Goal: Task Accomplishment & Management: Use online tool/utility

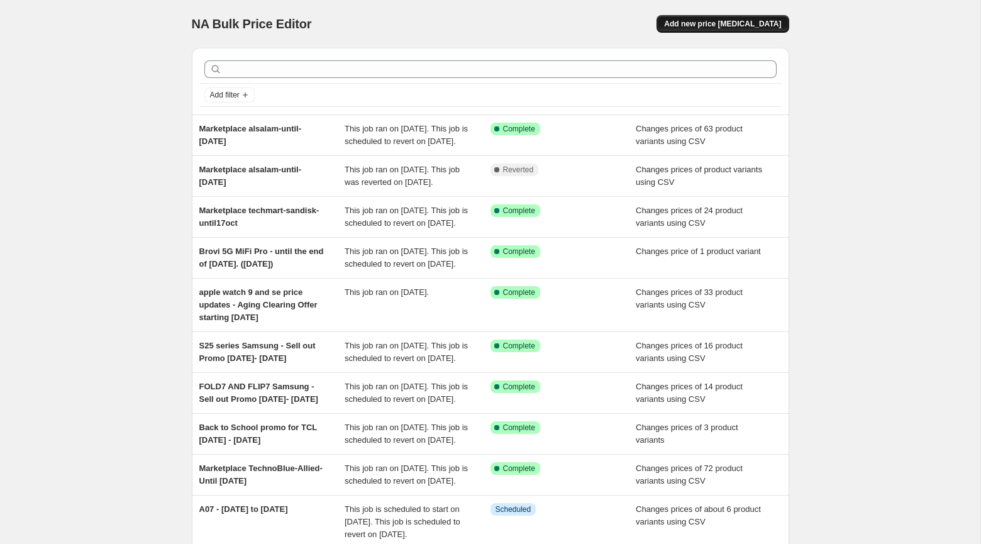
click at [684, 17] on button "Add new price [MEDICAL_DATA]" at bounding box center [722, 24] width 132 height 18
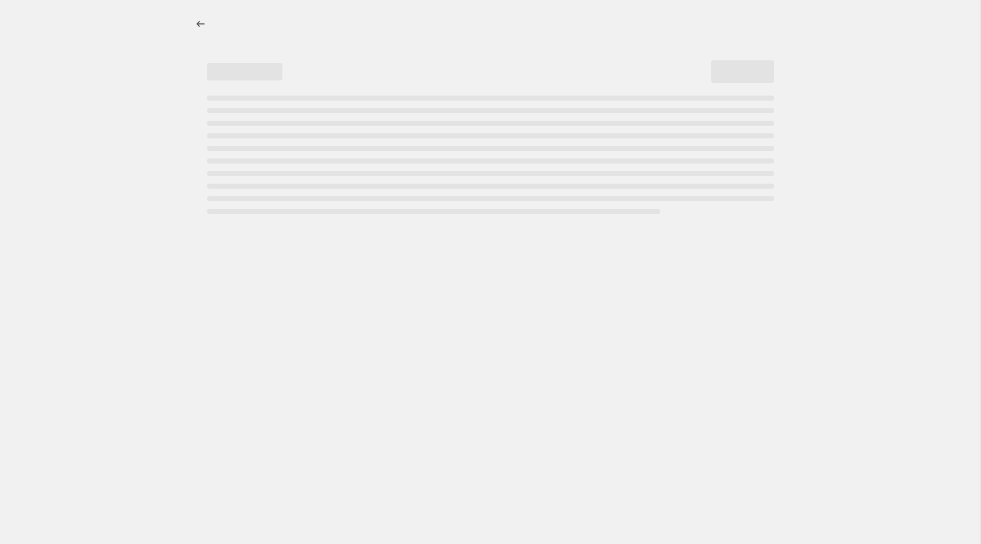
select select "percentage"
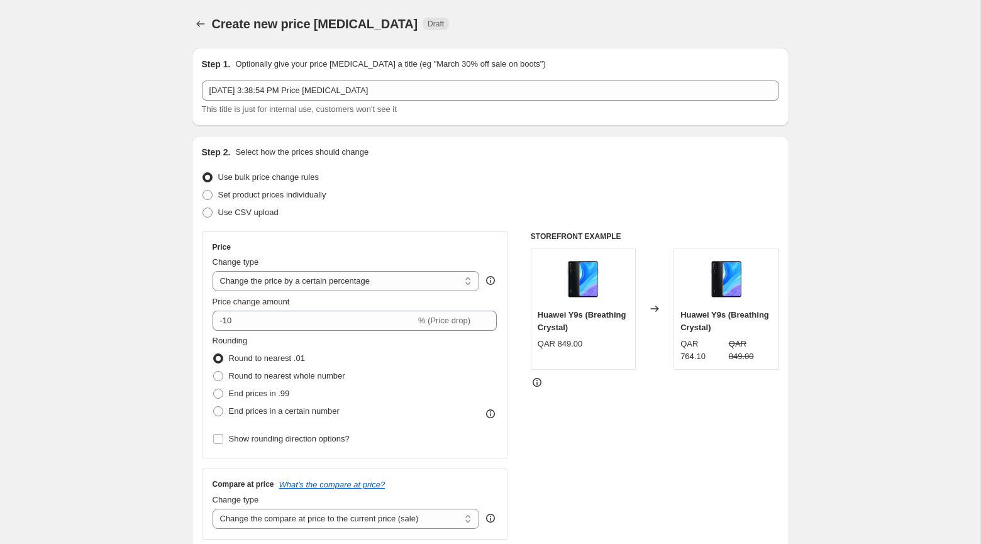
click at [399, 102] on div "Oct 13, 2025, 3:38:54 PM Price change job This title is just for internal use, …" at bounding box center [490, 97] width 577 height 35
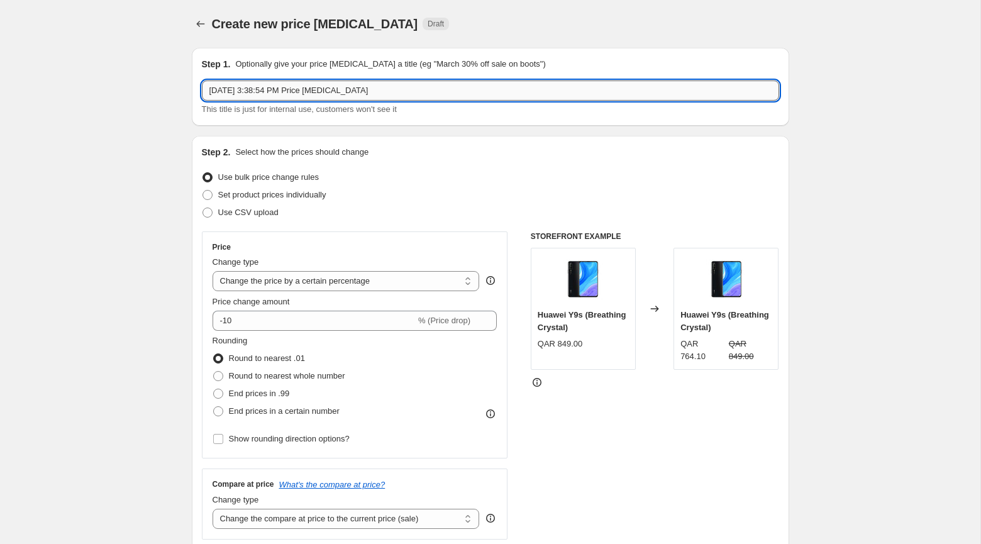
click at [387, 88] on input "Oct 13, 2025, 3:38:54 PM Price change job" at bounding box center [490, 90] width 577 height 20
paste input "Sell out Bulletin [DATE] to [DATE]"
click at [211, 89] on input "Sell out Bulletin [DATE] to [DATE]" at bounding box center [490, 90] width 577 height 20
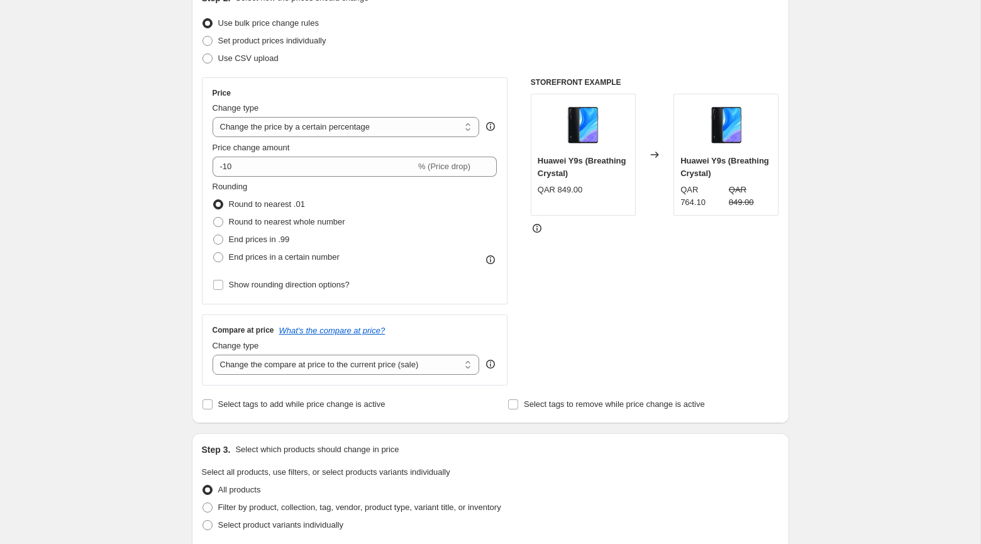
scroll to position [55, 0]
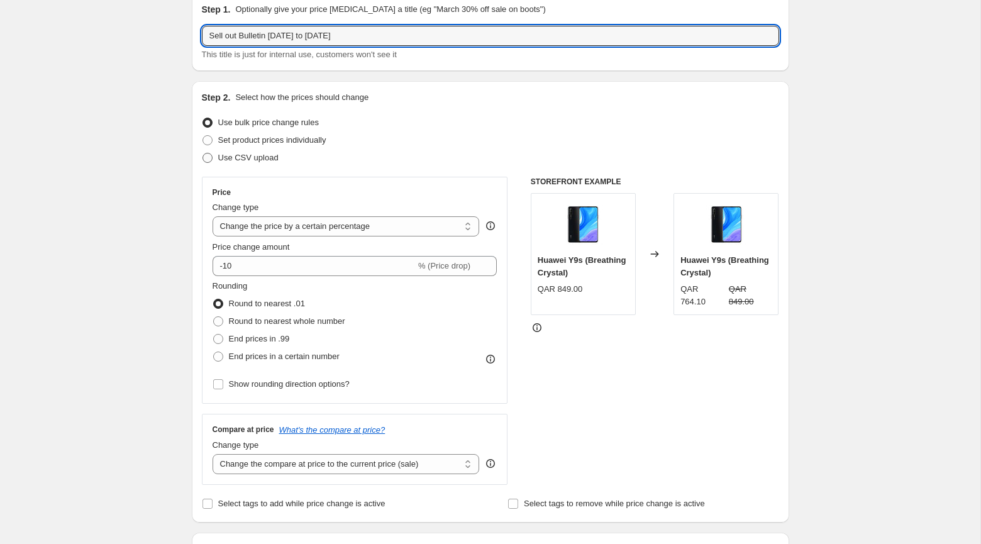
type input "Sell out Bulletin [DATE] to [DATE]"
click at [267, 155] on span "Use CSV upload" at bounding box center [248, 157] width 60 height 9
click at [203, 153] on input "Use CSV upload" at bounding box center [202, 153] width 1 height 1
radio input "true"
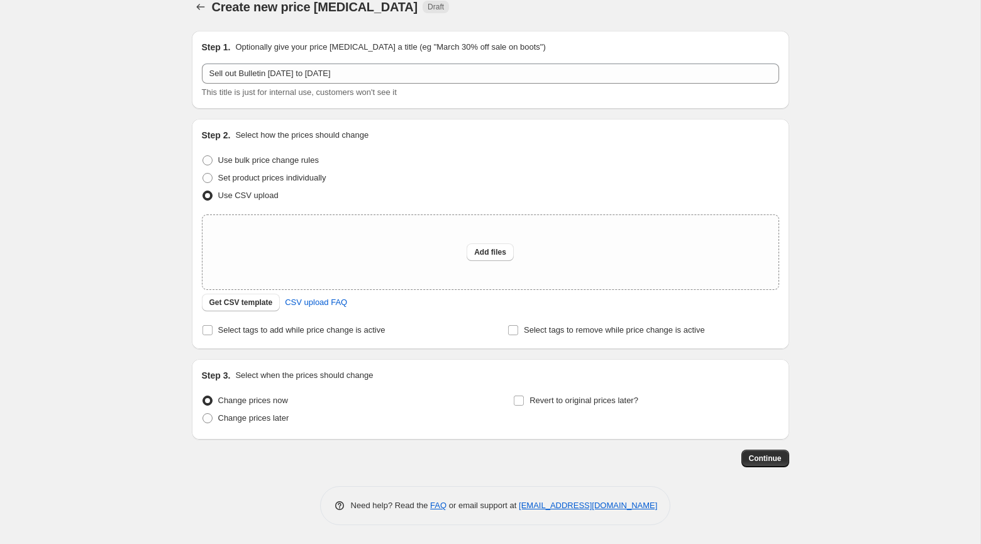
scroll to position [16, 0]
click at [245, 306] on span "Get CSV template" at bounding box center [240, 303] width 63 height 10
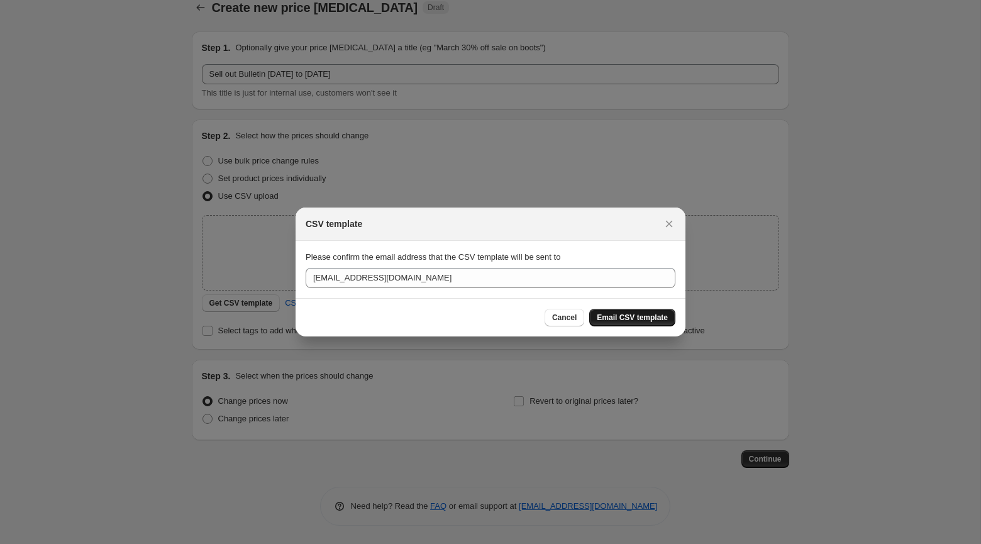
click at [617, 313] on span "Email CSV template" at bounding box center [632, 317] width 71 height 10
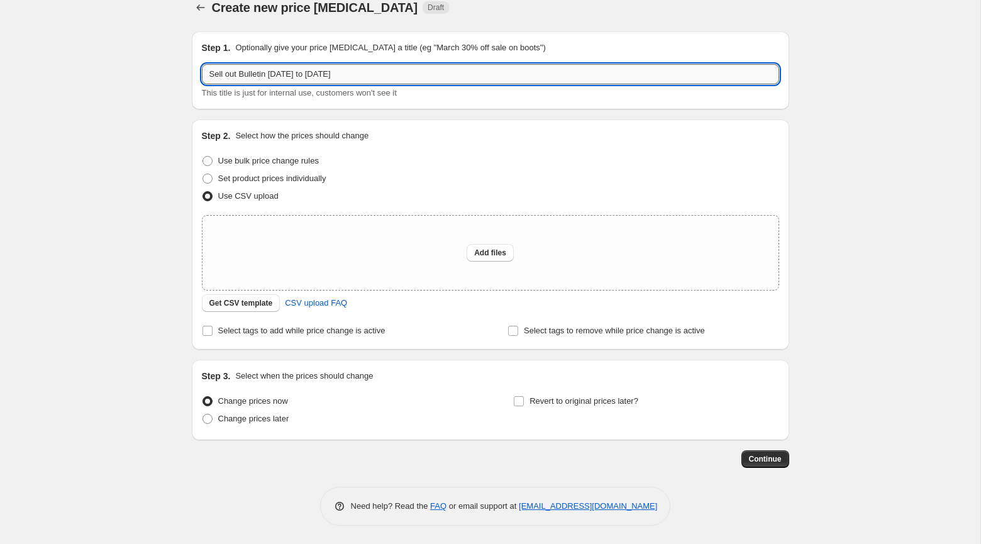
click at [400, 74] on input "Sell out Bulletin [DATE] to [DATE]" at bounding box center [490, 74] width 577 height 20
paste input "text"
click at [211, 70] on input "Sell out Bulletin [DATE] to [DATE]" at bounding box center [490, 74] width 577 height 20
type input "Sell out Bulletin [DATE] to [DATE]"
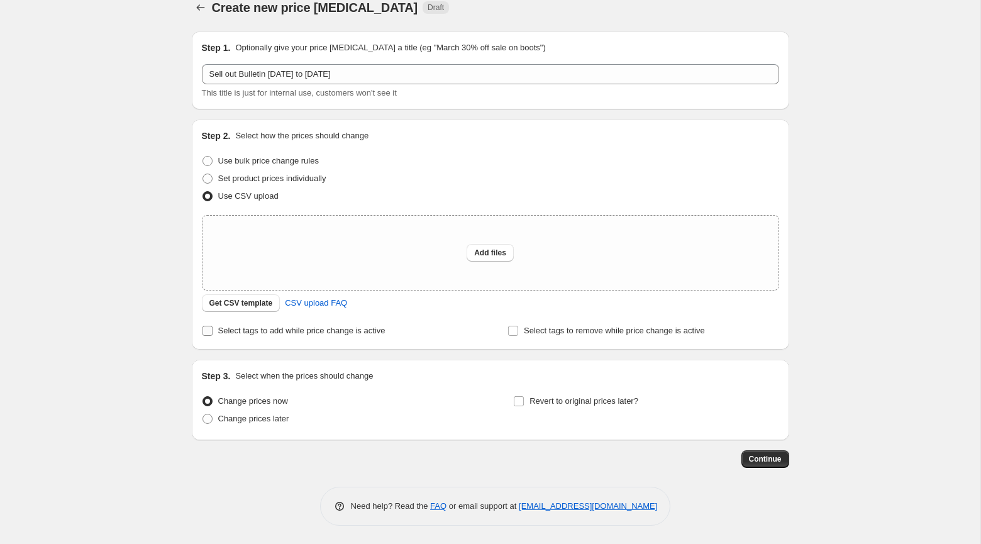
click at [256, 331] on span "Select tags to add while price change is active" at bounding box center [301, 330] width 167 height 9
click at [212, 331] on input "Select tags to add while price change is active" at bounding box center [207, 331] width 10 height 10
checkbox input "true"
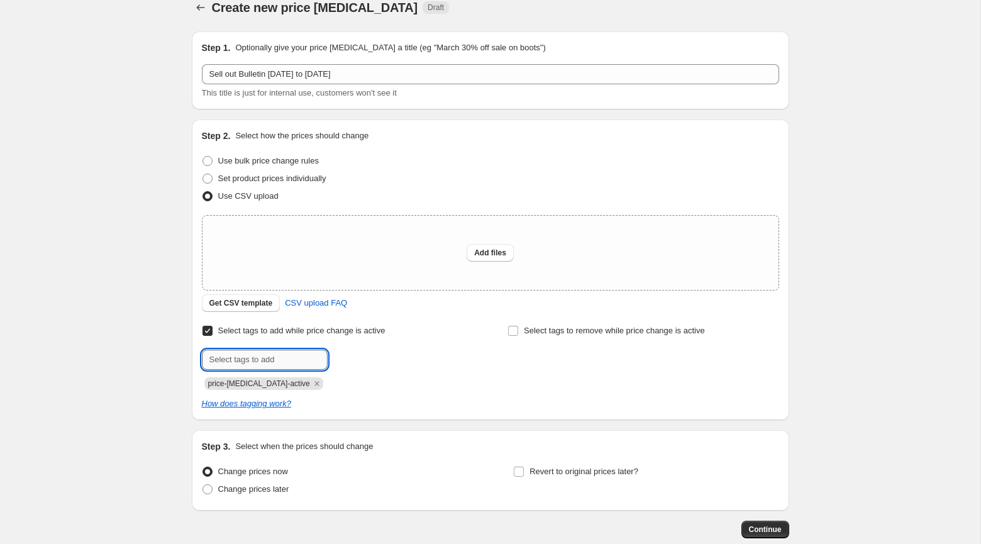
click at [304, 361] on input "text" at bounding box center [265, 359] width 126 height 20
paste input "Sell out Bulletin [DATE] to [DATE]"
type input "Sell out Bulletin [DATE] to [DATE]"
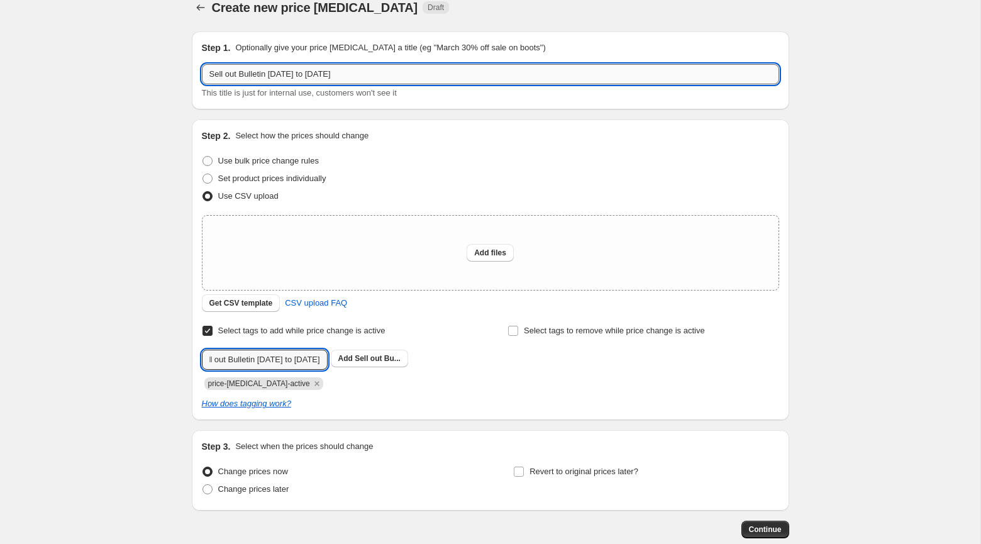
scroll to position [0, 0]
click at [210, 74] on input "Sell out Bulletin [DATE] to [DATE]" at bounding box center [490, 74] width 577 height 20
type input "Samsung Sell out Bulletin Oct 12, 2025 to 31 Dec 2025"
click at [292, 358] on input "Sell out Bulletin [DATE] to [DATE]" at bounding box center [265, 359] width 126 height 20
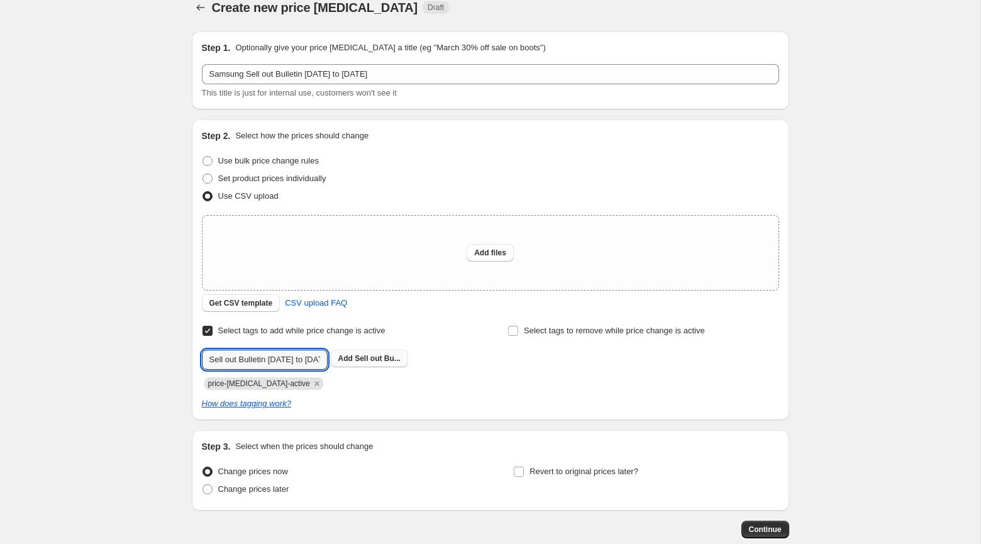
paste input "Samsung Sell out Bulletin Oct 12, 2025 to 31 Dec 2025"
type input "Samsung Sell out Bulletin Oct 12, 2025 to 31 Dec 2025"
click at [363, 360] on span "Samsung Sell..." at bounding box center [383, 358] width 56 height 9
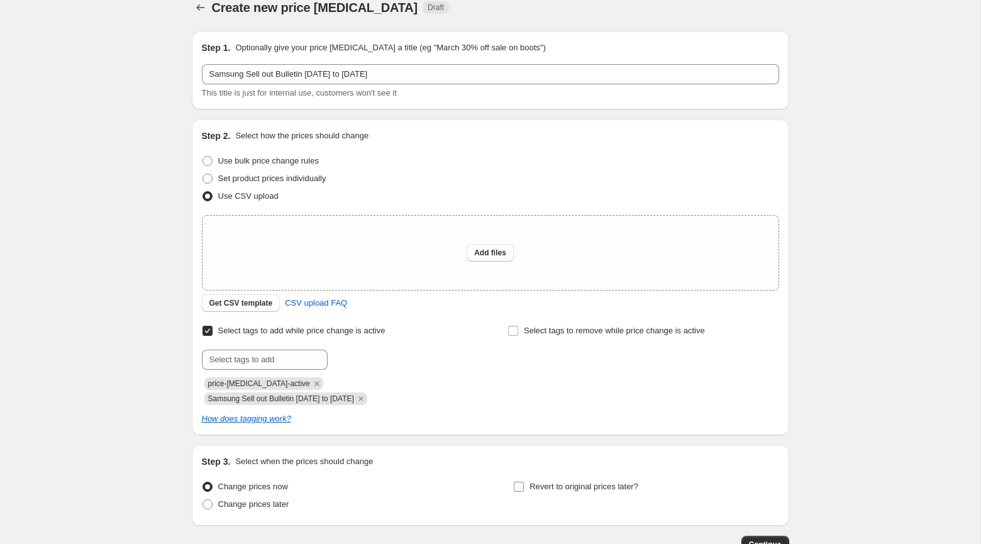
click at [520, 487] on input "Revert to original prices later?" at bounding box center [519, 486] width 10 height 10
checkbox input "true"
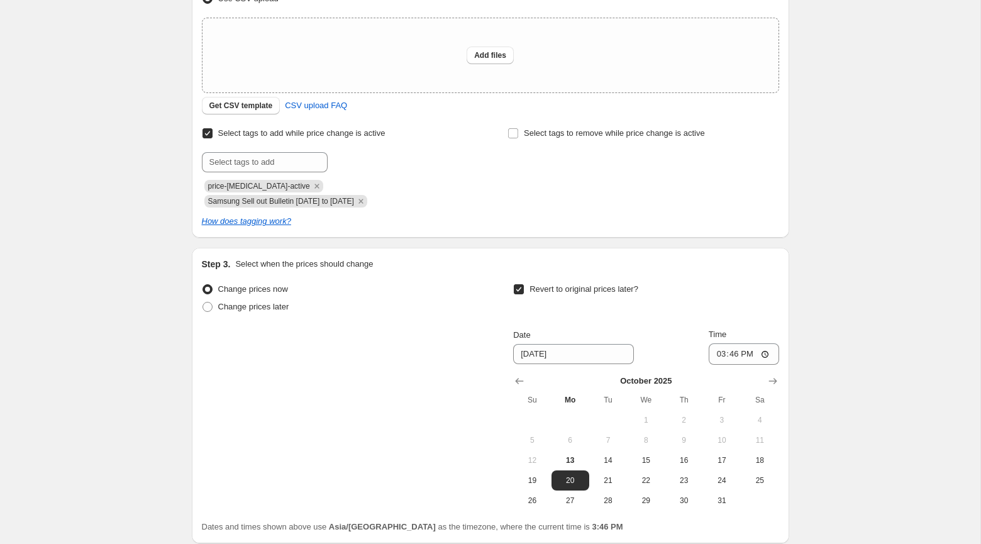
scroll to position [219, 0]
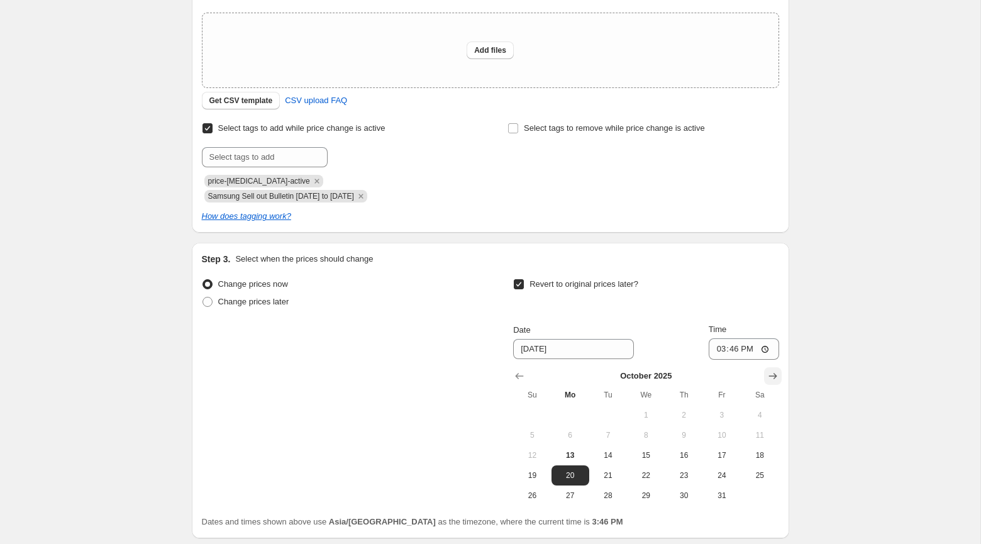
click at [764, 377] on button "Show next month, November 2025" at bounding box center [773, 376] width 18 height 18
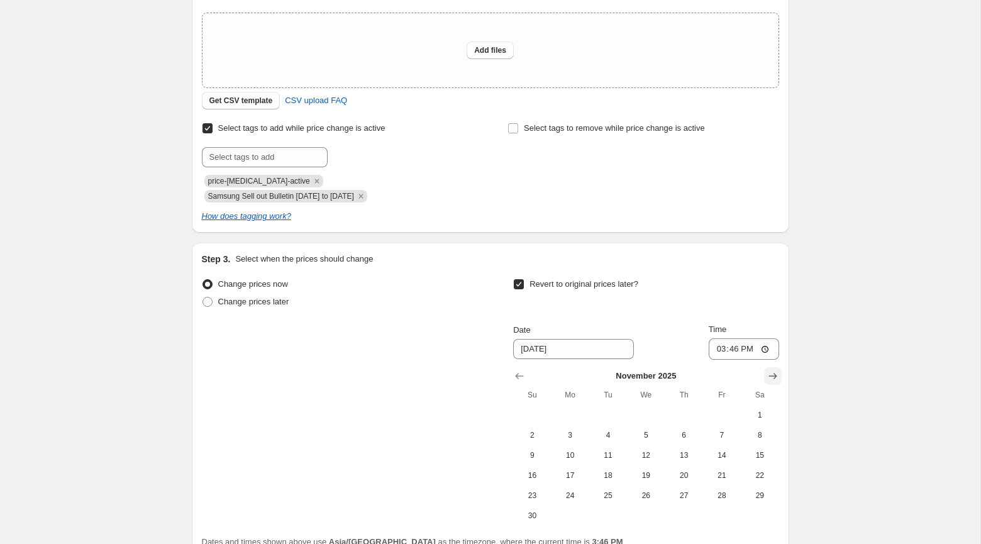
click at [768, 377] on icon "Show next month, December 2025" at bounding box center [772, 376] width 13 height 13
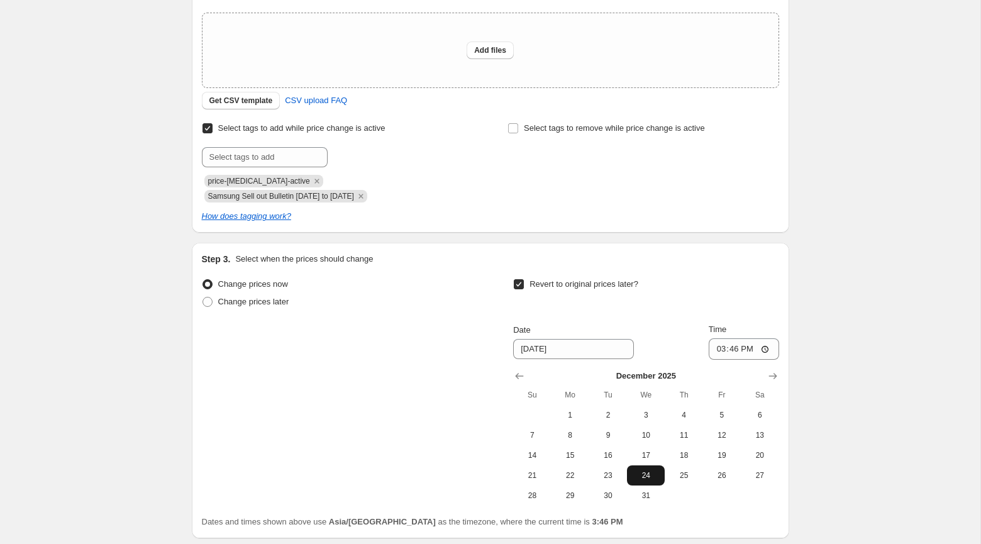
click at [646, 484] on button "24" at bounding box center [646, 475] width 38 height 20
click at [649, 497] on span "31" at bounding box center [646, 495] width 28 height 10
type input "[DATE]"
click at [717, 348] on input "15:46" at bounding box center [743, 348] width 70 height 21
type input "23:59"
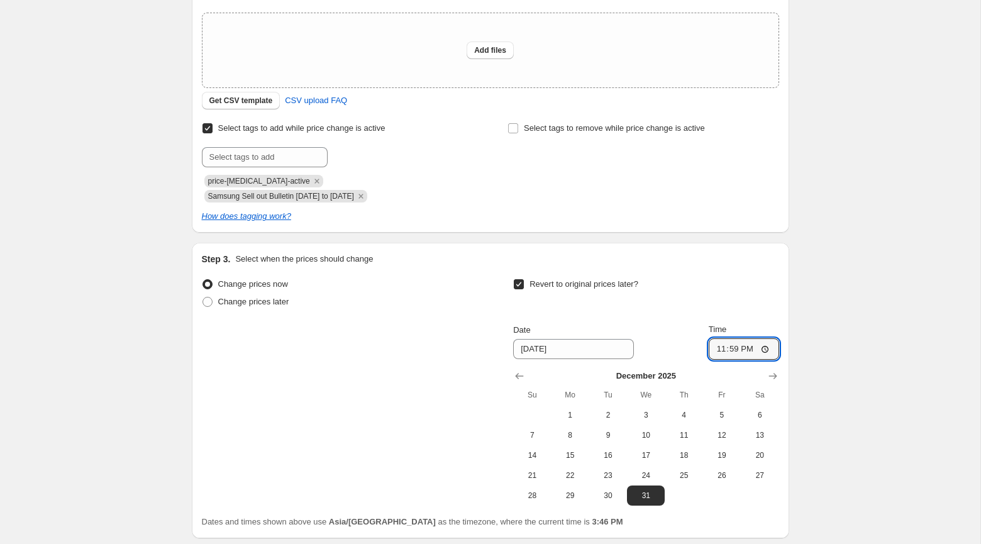
click at [795, 305] on div "Create new price change job. This page is ready Create new price change job Dra…" at bounding box center [490, 211] width 627 height 861
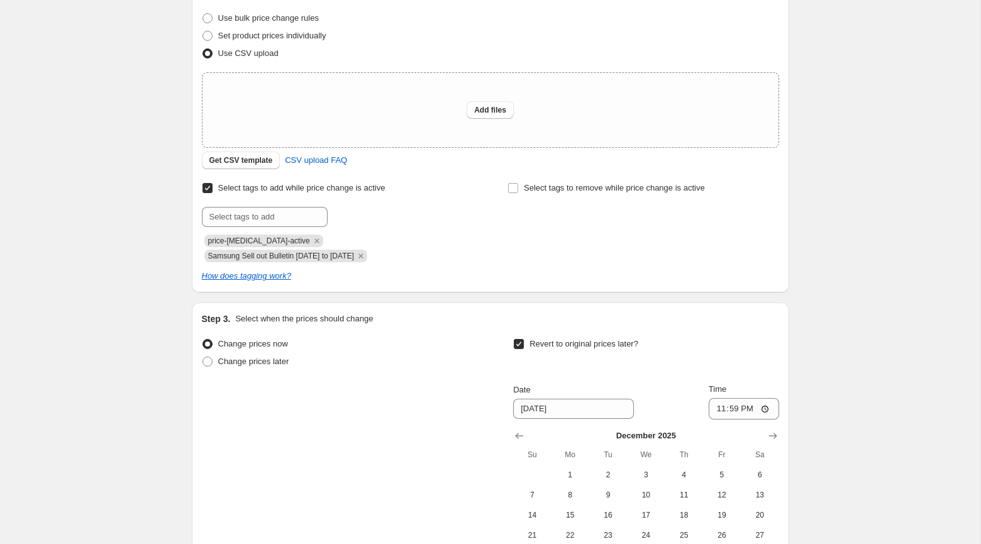
scroll to position [0, 0]
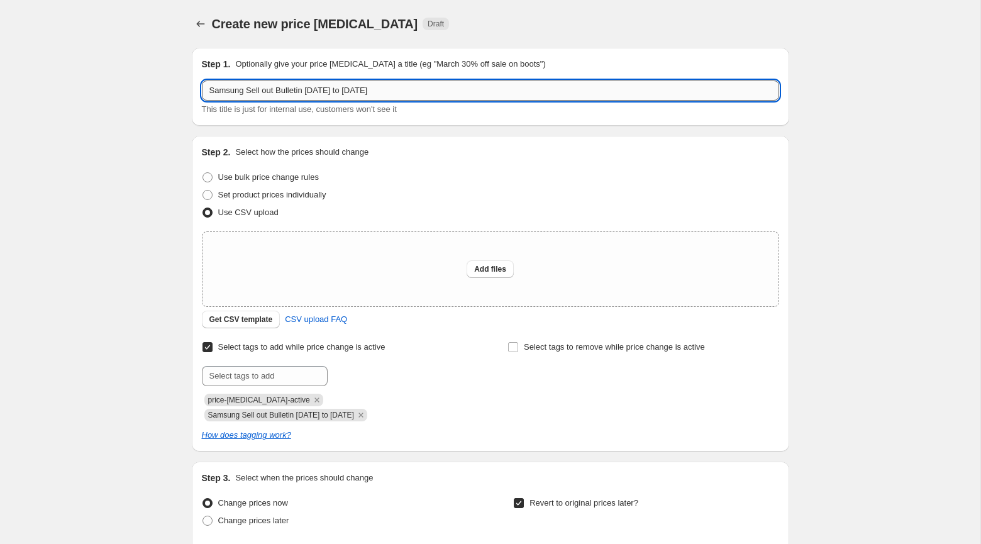
click at [307, 85] on input "Samsung Sell out Bulletin Oct 12, 2025 to 31 Dec 2025" at bounding box center [490, 90] width 577 height 20
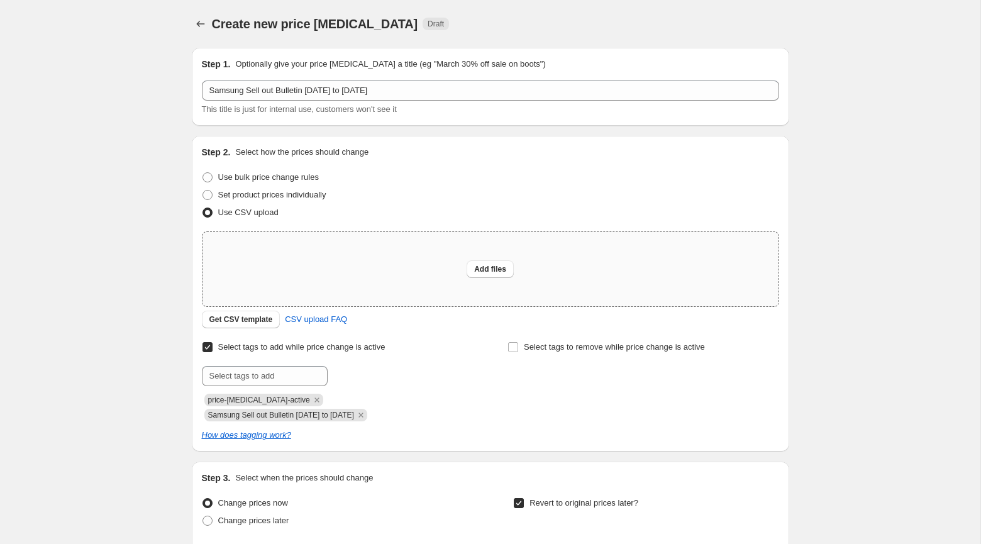
click at [471, 254] on div "Add files" at bounding box center [490, 269] width 576 height 74
click at [595, 9] on div "Create new price change job. This page is ready Create new price change job Dra…" at bounding box center [490, 24] width 597 height 48
click at [490, 280] on div "Add files" at bounding box center [490, 269] width 576 height 74
type input "C:\fakepath\Samsung Sell out Bulletin [DATE] to [DATE].csv"
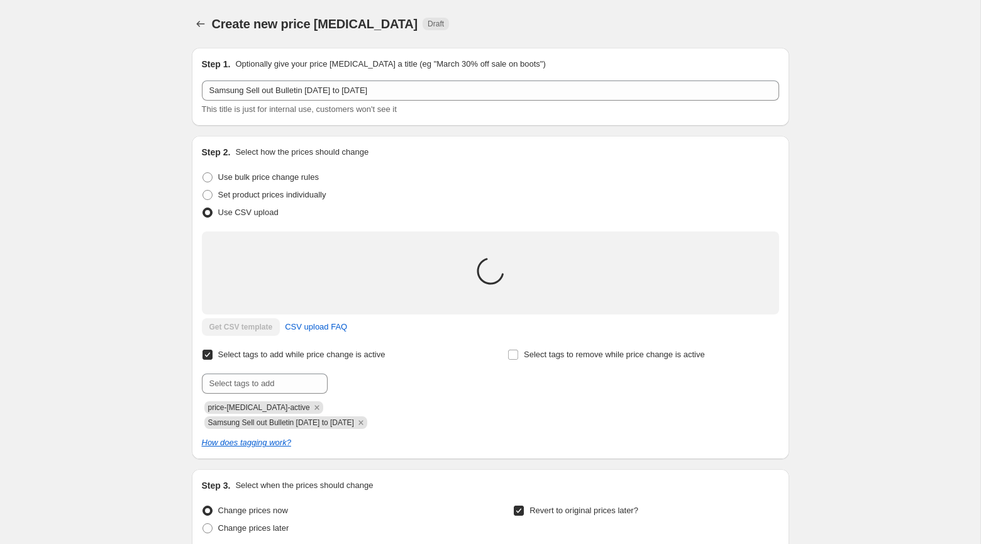
click at [469, 152] on div "Step 2. Select how the prices should change" at bounding box center [490, 152] width 577 height 13
click at [806, 65] on div "Create new price change job. This page is ready Create new price change job Dra…" at bounding box center [490, 434] width 980 height 869
click at [861, 51] on div "Create new price change job. This page is ready Create new price change job Dra…" at bounding box center [490, 434] width 980 height 869
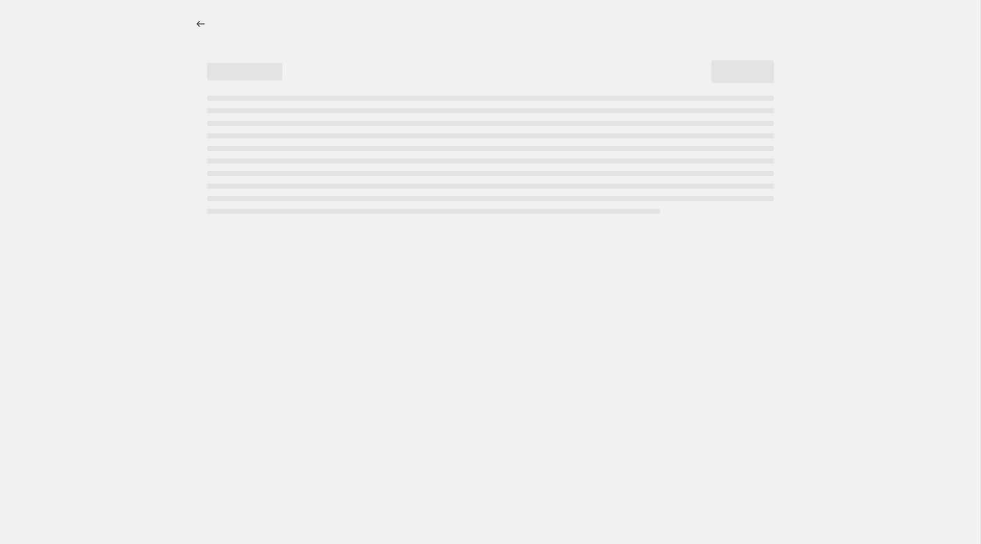
select select "percentage"
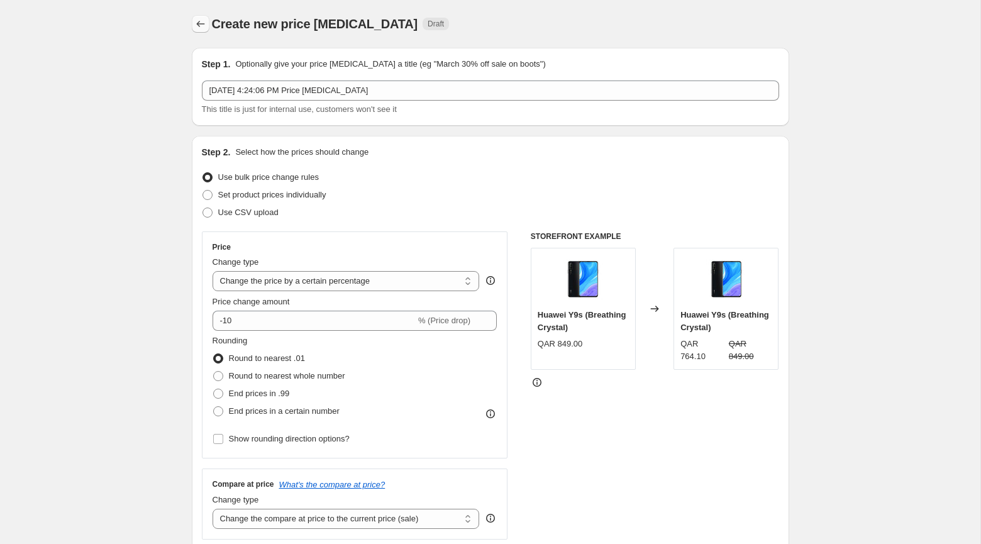
click at [199, 28] on icon "Price change jobs" at bounding box center [200, 24] width 13 height 13
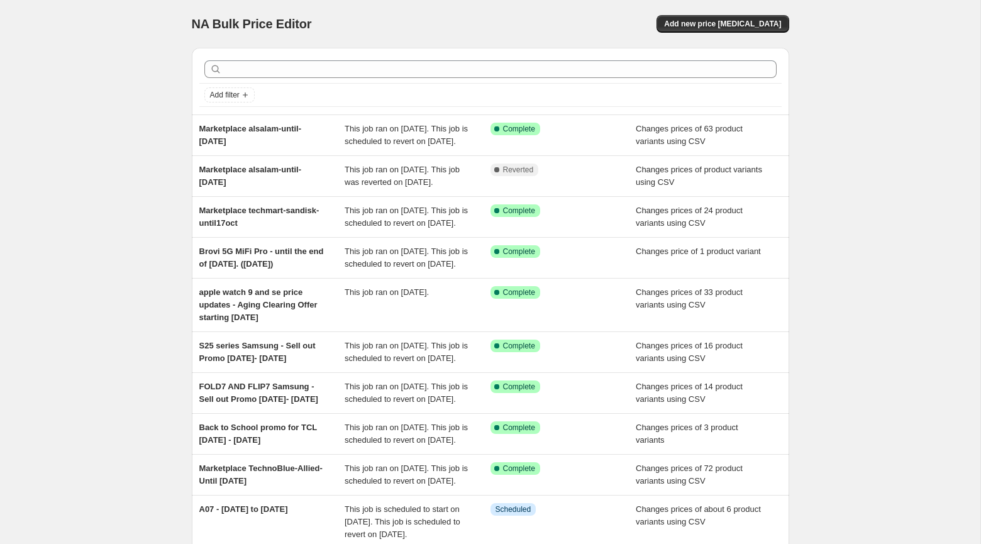
click at [702, 14] on div "NA Bulk Price Editor. This page is ready NA Bulk Price Editor Add new price [ME…" at bounding box center [490, 24] width 597 height 48
click at [705, 22] on span "Add new price [MEDICAL_DATA]" at bounding box center [722, 24] width 117 height 10
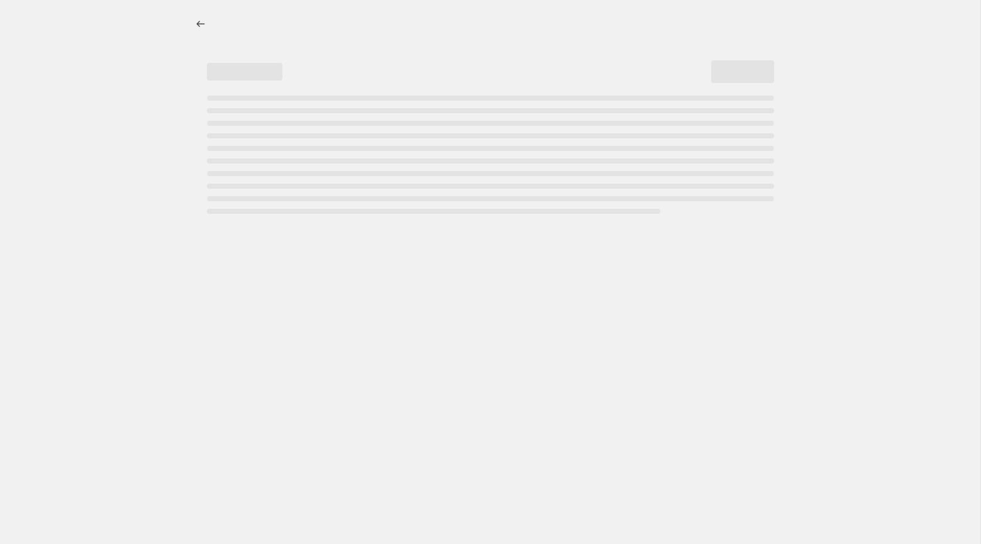
select select "percentage"
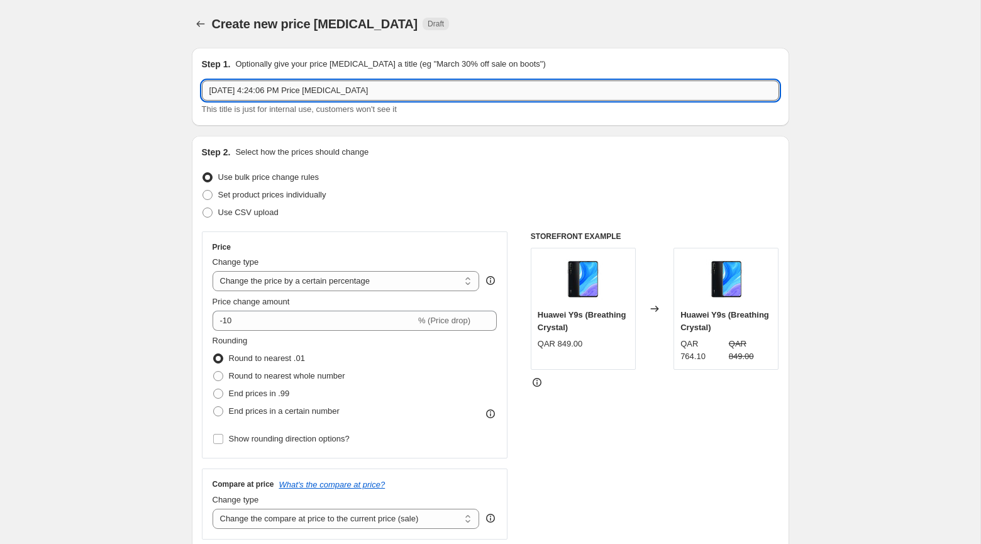
click at [272, 92] on input "[DATE] 4:24:06 PM Price [MEDICAL_DATA]" at bounding box center [490, 90] width 577 height 20
paste input "WhatsApp catalog"
paste input "Sell out Bulletin [DATE] to [DATE]"
click at [210, 91] on input "Sell out Bulletin [DATE] to [DATE]" at bounding box center [490, 90] width 577 height 20
type input "Sell out Bulletin [DATE] to [DATE]"
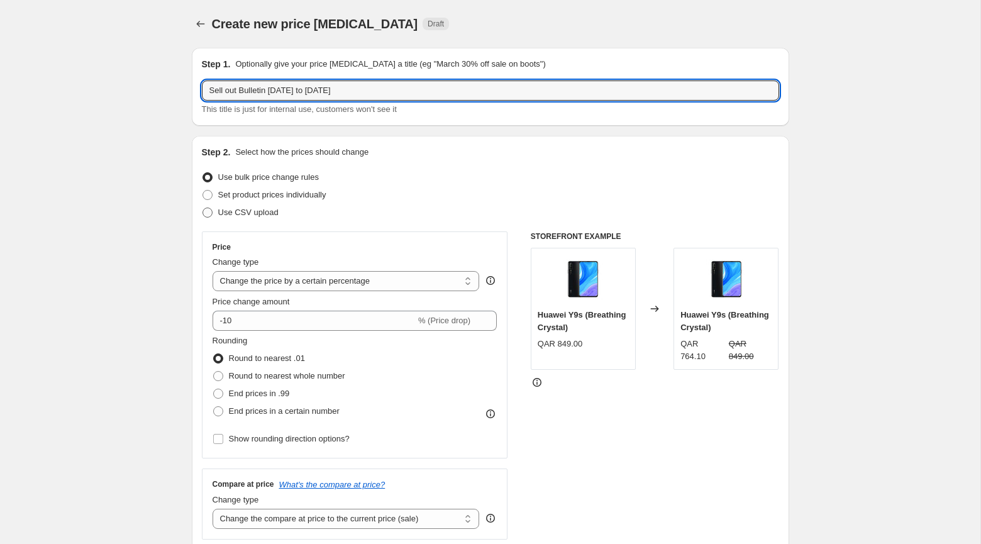
click at [260, 214] on span "Use CSV upload" at bounding box center [248, 211] width 60 height 9
click at [203, 208] on input "Use CSV upload" at bounding box center [202, 207] width 1 height 1
radio input "true"
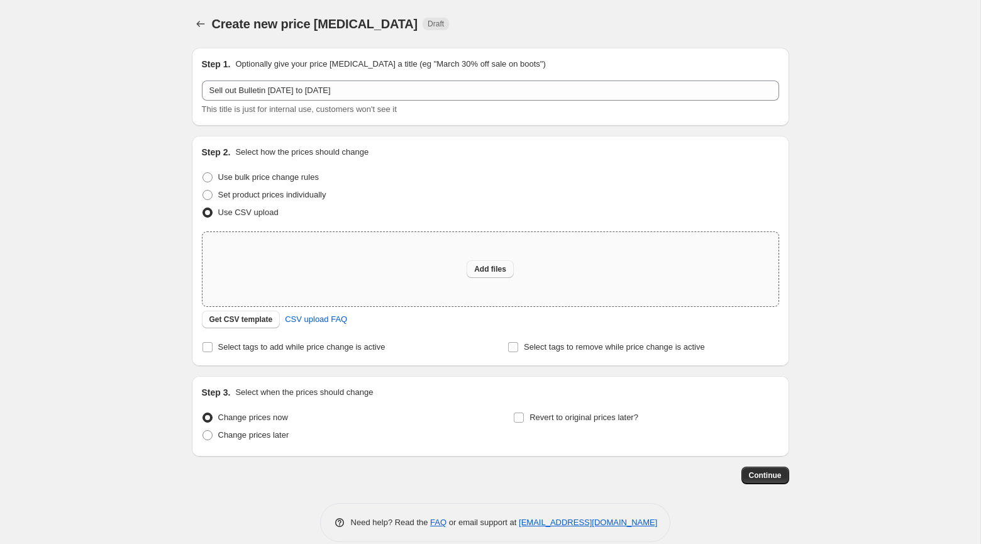
click at [494, 270] on span "Add files" at bounding box center [490, 269] width 32 height 10
type input "C:\fakepath\Samsung Sell out Bulletin [DATE] to [DATE].csv"
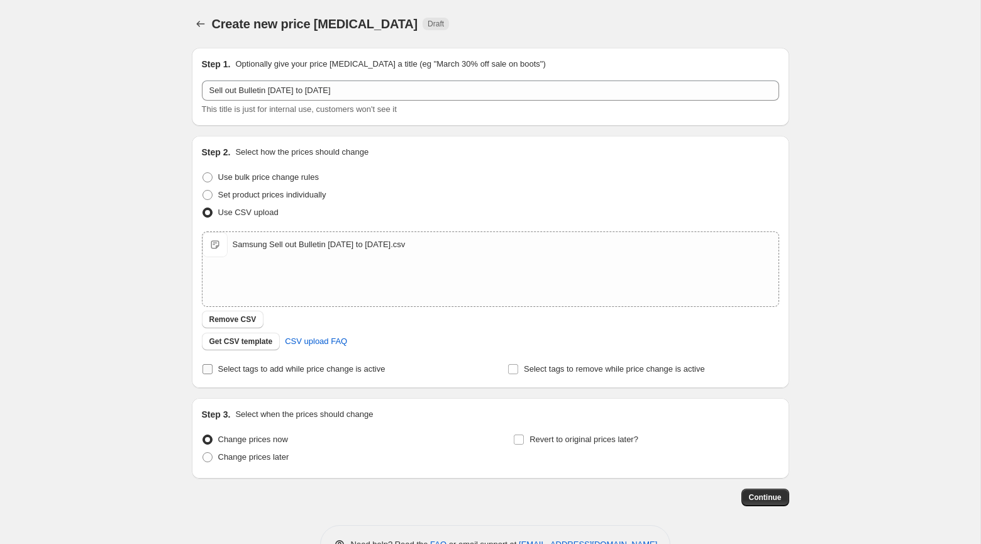
click at [287, 374] on span "Select tags to add while price change is active" at bounding box center [301, 369] width 167 height 13
click at [212, 374] on input "Select tags to add while price change is active" at bounding box center [207, 369] width 10 height 10
checkbox input "true"
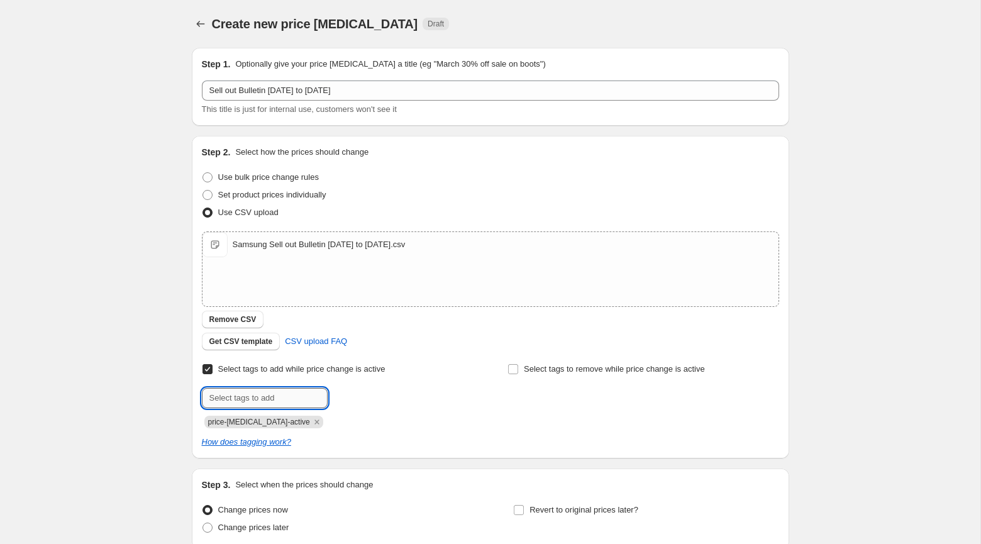
click at [273, 392] on input "text" at bounding box center [265, 398] width 126 height 20
paste input "Sell out Bulletin [DATE] to [DATE]"
type input "Sell out Bulletin [DATE] to [DATE]"
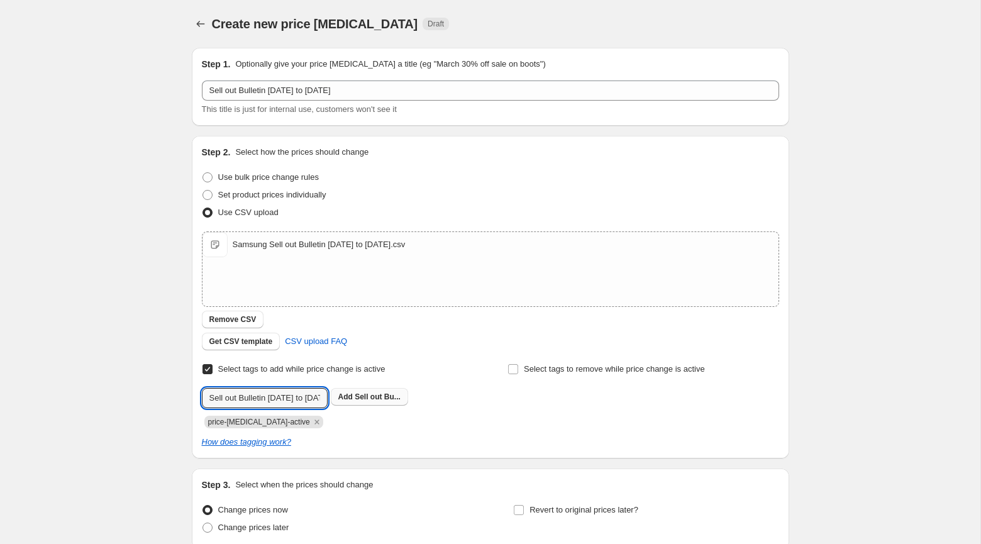
click at [369, 399] on span "Sell out Bu..." at bounding box center [378, 396] width 46 height 9
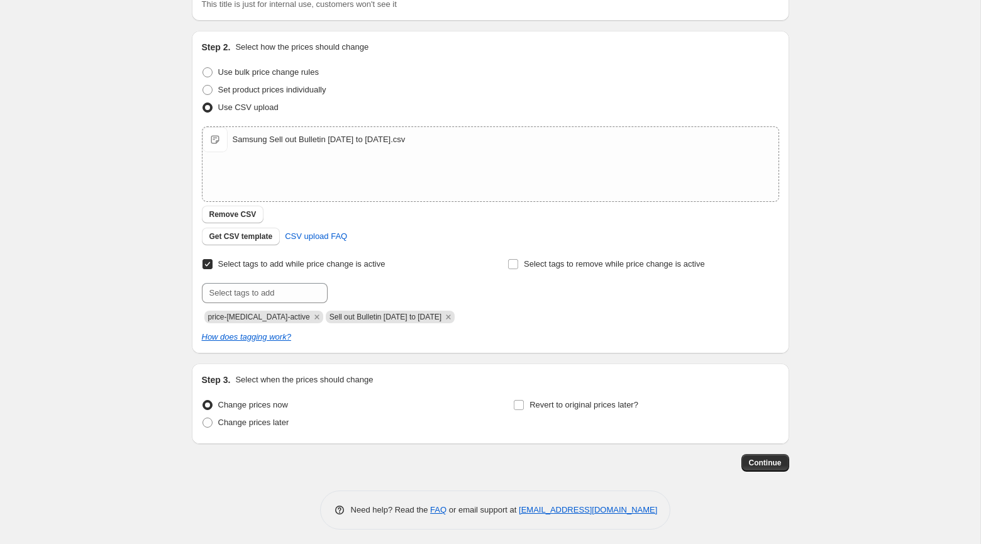
scroll to position [123, 0]
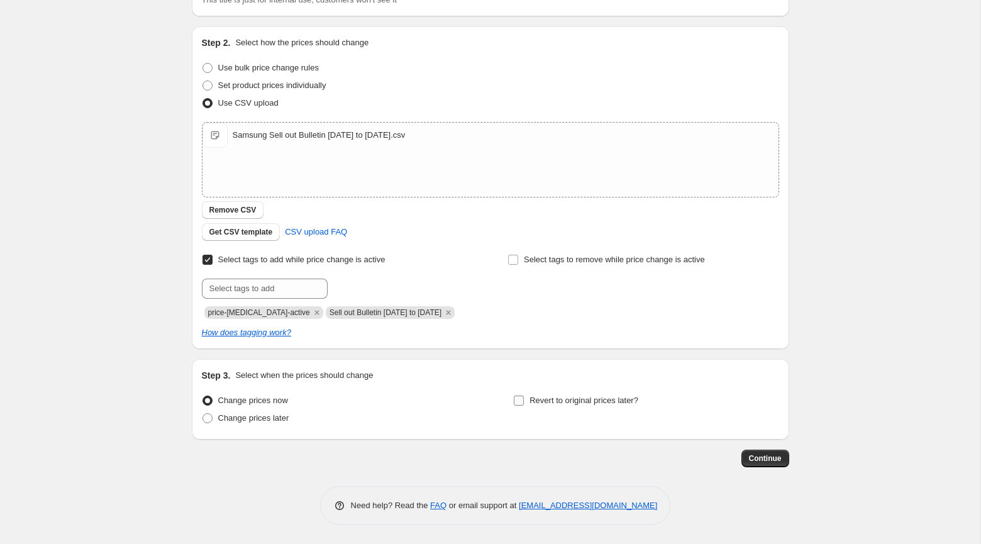
click at [528, 405] on label "Revert to original prices later?" at bounding box center [575, 401] width 125 height 18
click at [524, 405] on input "Revert to original prices later?" at bounding box center [519, 400] width 10 height 10
checkbox input "true"
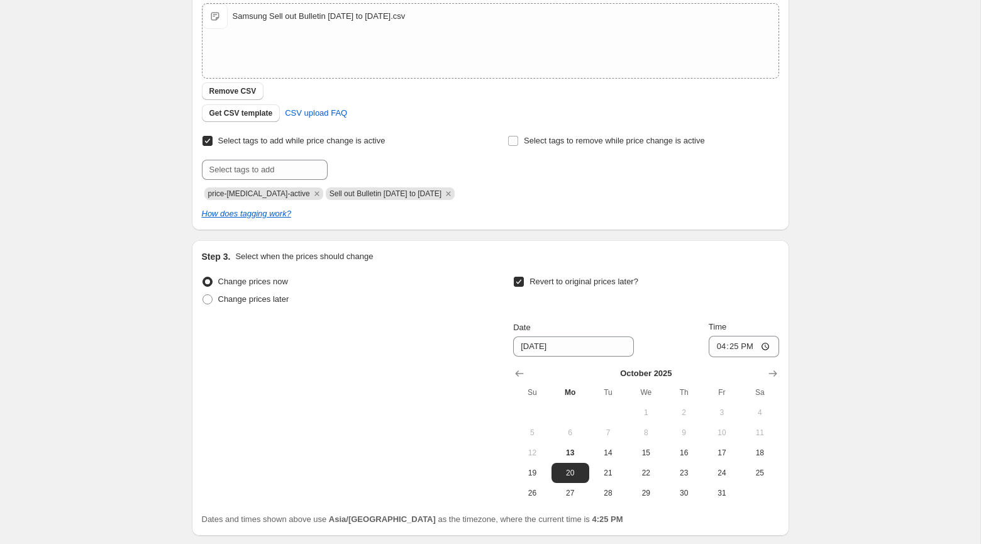
scroll to position [338, 0]
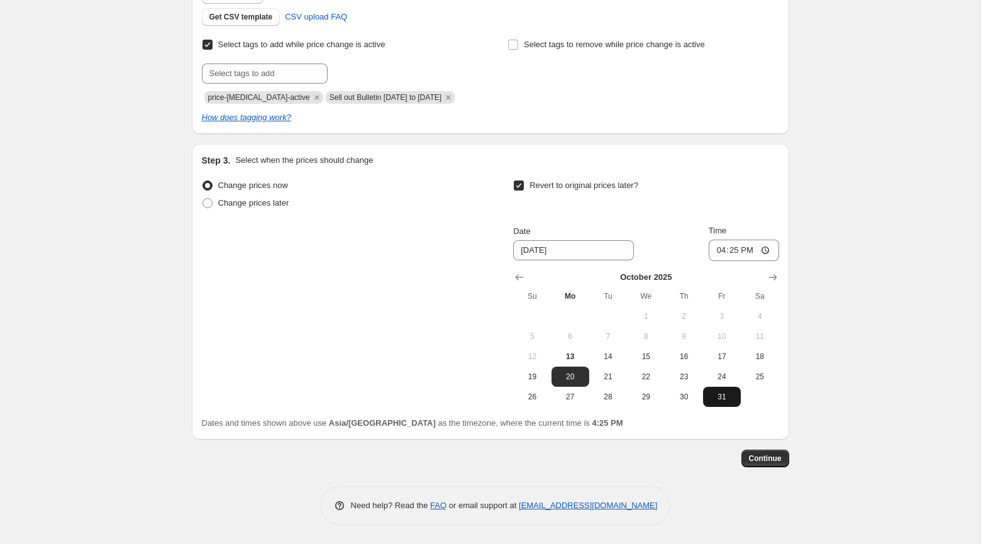
click at [714, 393] on span "31" at bounding box center [722, 397] width 28 height 10
type input "[DATE]"
click at [718, 252] on input "16:25" at bounding box center [743, 249] width 70 height 21
type input "23:59"
click at [886, 185] on div "Create new price [MEDICAL_DATA]. This page is ready Create new price [MEDICAL_D…" at bounding box center [490, 110] width 980 height 868
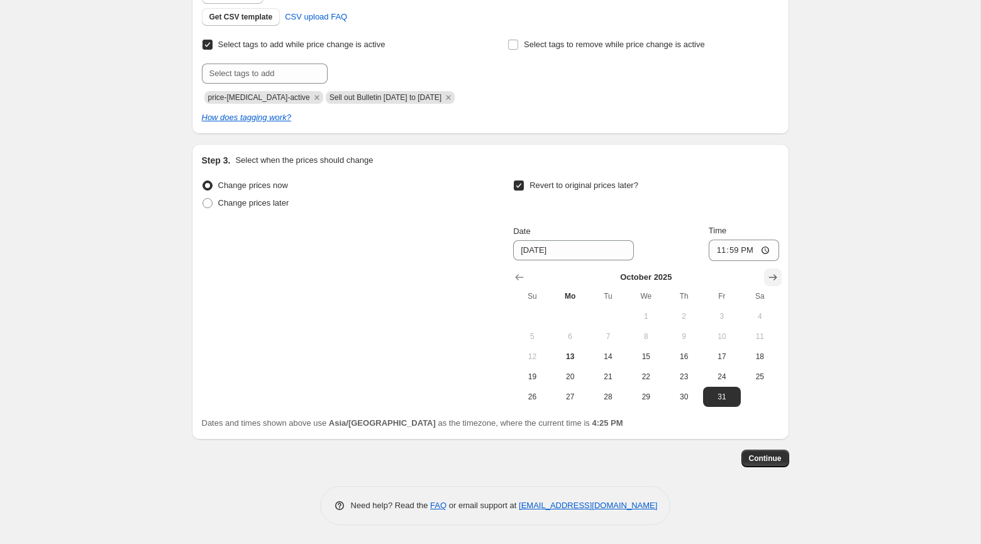
click at [768, 277] on icon "Show next month, November 2025" at bounding box center [772, 277] width 13 height 13
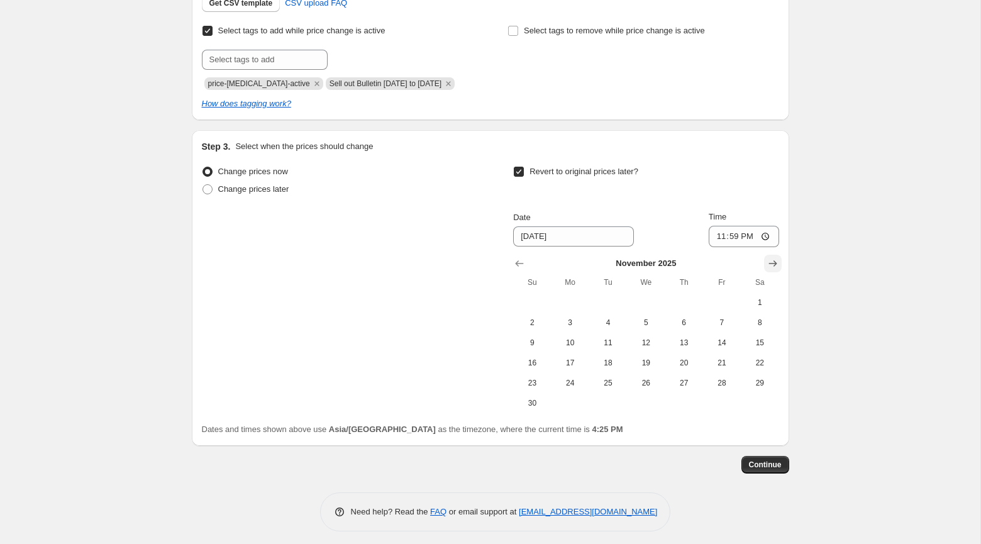
click at [768, 270] on icon "Show next month, December 2025" at bounding box center [772, 263] width 13 height 13
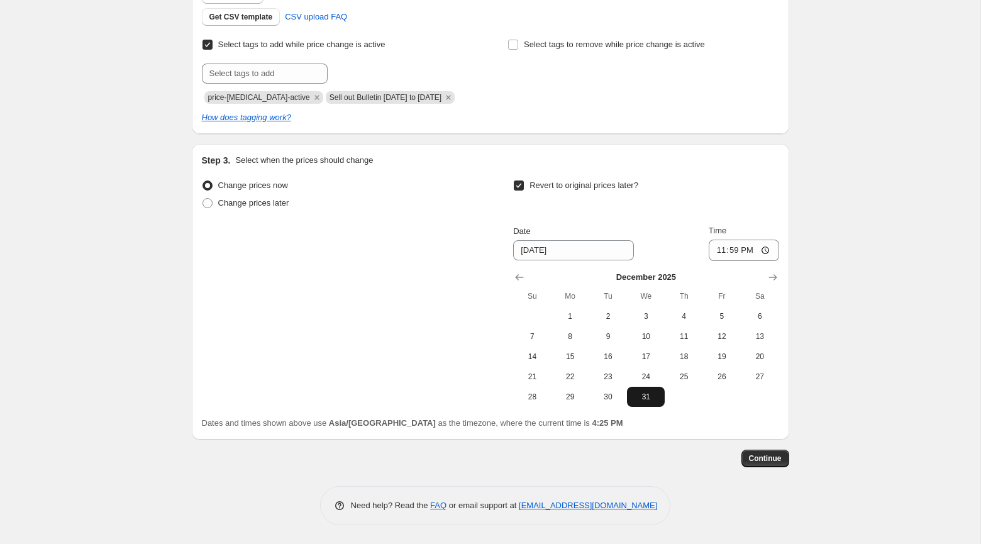
click at [646, 400] on span "31" at bounding box center [646, 397] width 28 height 10
type input "[DATE]"
click at [777, 458] on span "Continue" at bounding box center [765, 458] width 33 height 10
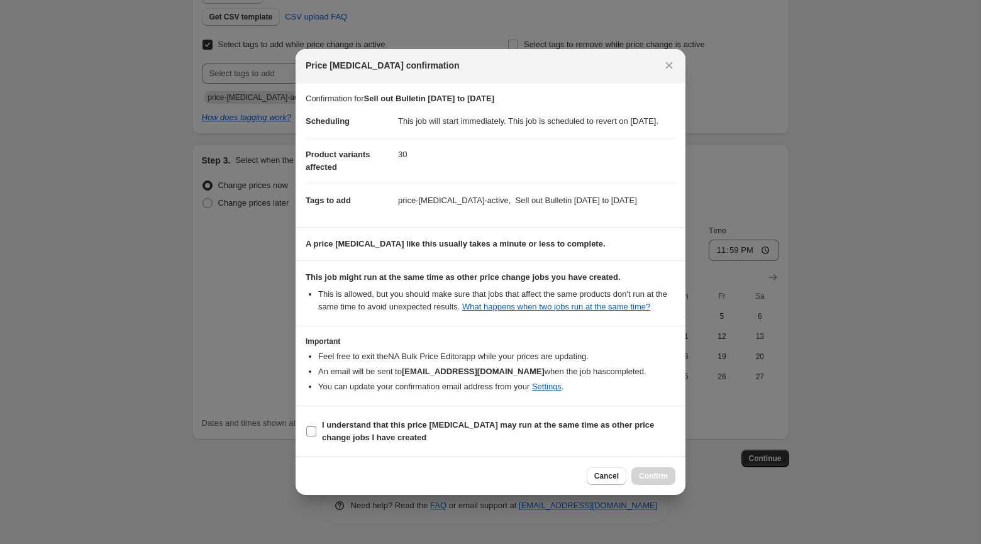
click at [413, 434] on b "I understand that this price [MEDICAL_DATA] may run at the same time as other p…" at bounding box center [488, 431] width 332 height 22
click at [316, 434] on input "I understand that this price [MEDICAL_DATA] may run at the same time as other p…" at bounding box center [311, 431] width 10 height 10
checkbox input "true"
click at [647, 481] on span "Confirm" at bounding box center [653, 476] width 29 height 10
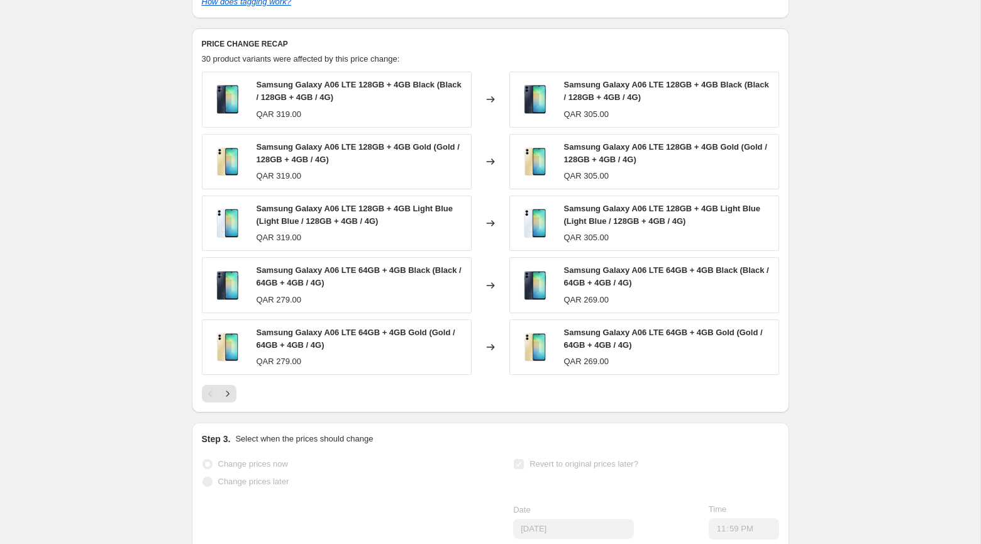
scroll to position [586, 0]
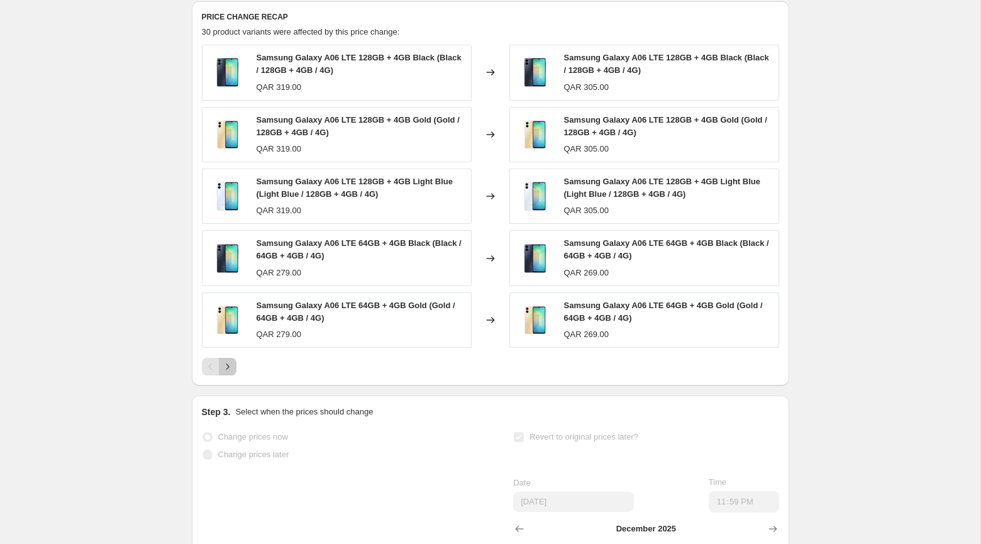
click at [229, 373] on icon "Next" at bounding box center [227, 366] width 13 height 13
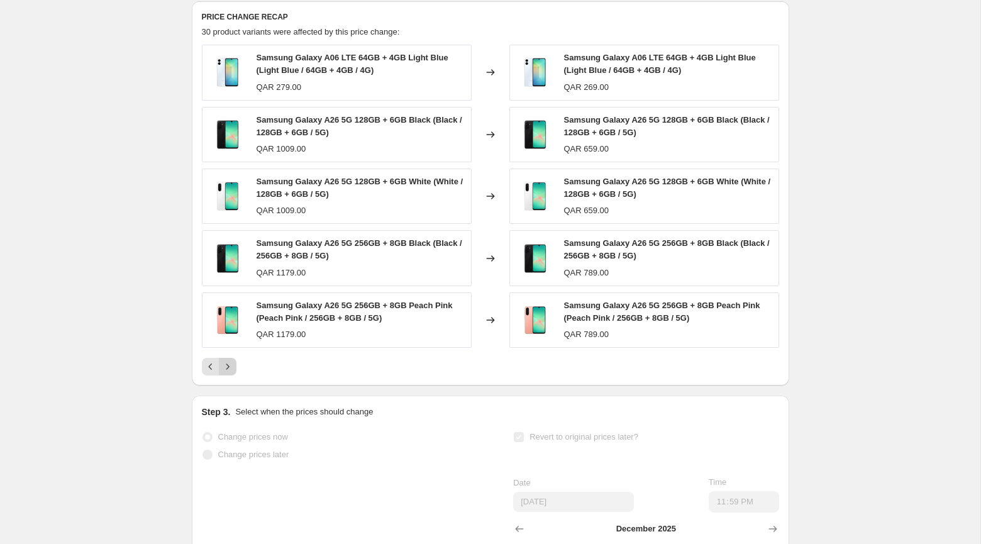
click at [230, 373] on icon "Next" at bounding box center [227, 366] width 13 height 13
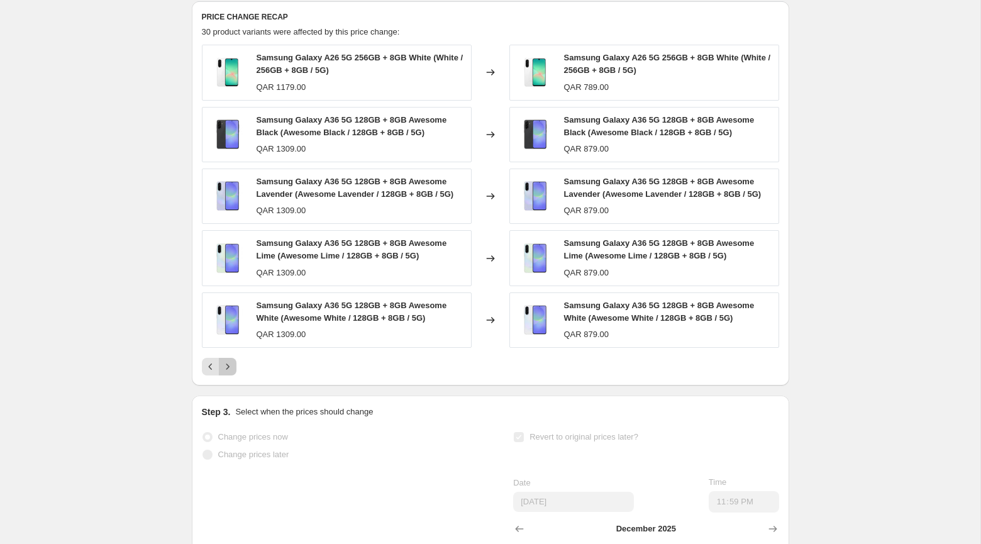
click at [229, 375] on button "Next" at bounding box center [228, 367] width 18 height 18
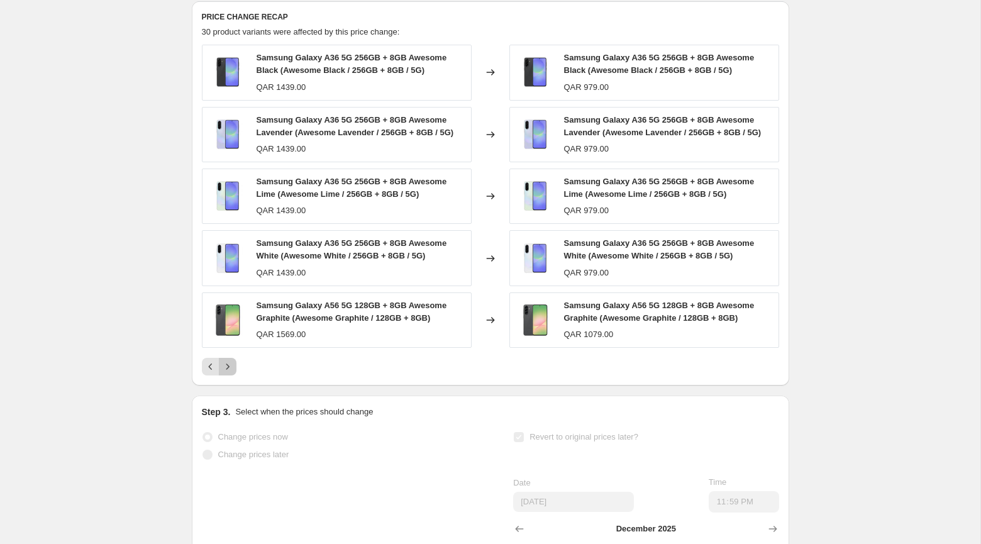
click at [229, 375] on button "Next" at bounding box center [228, 367] width 18 height 18
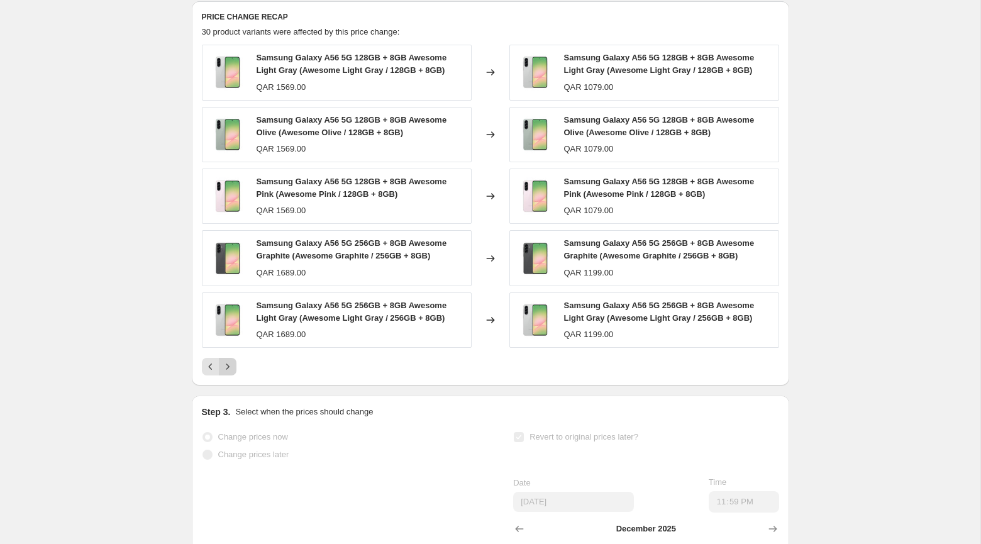
click at [229, 375] on button "Next" at bounding box center [228, 367] width 18 height 18
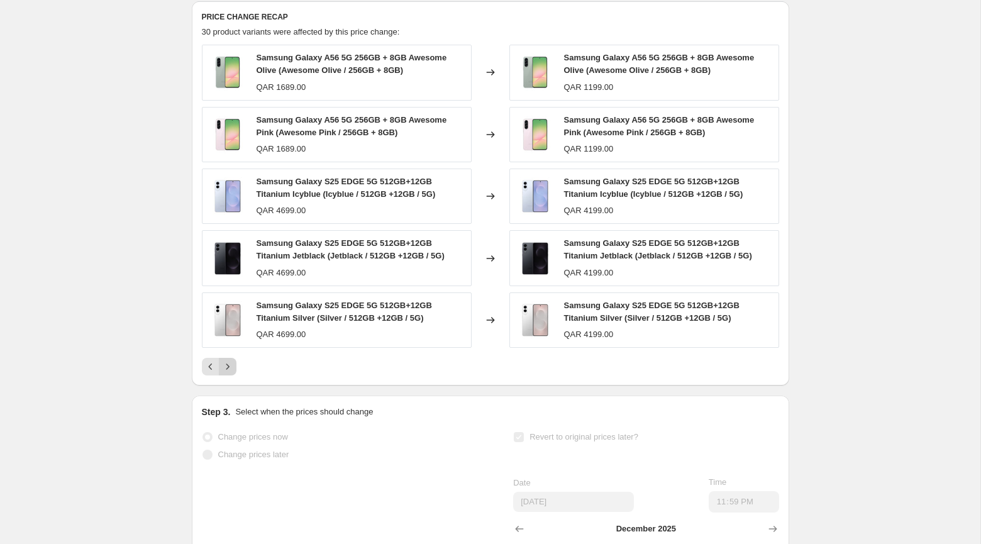
click at [229, 375] on div "Pagination" at bounding box center [228, 367] width 18 height 18
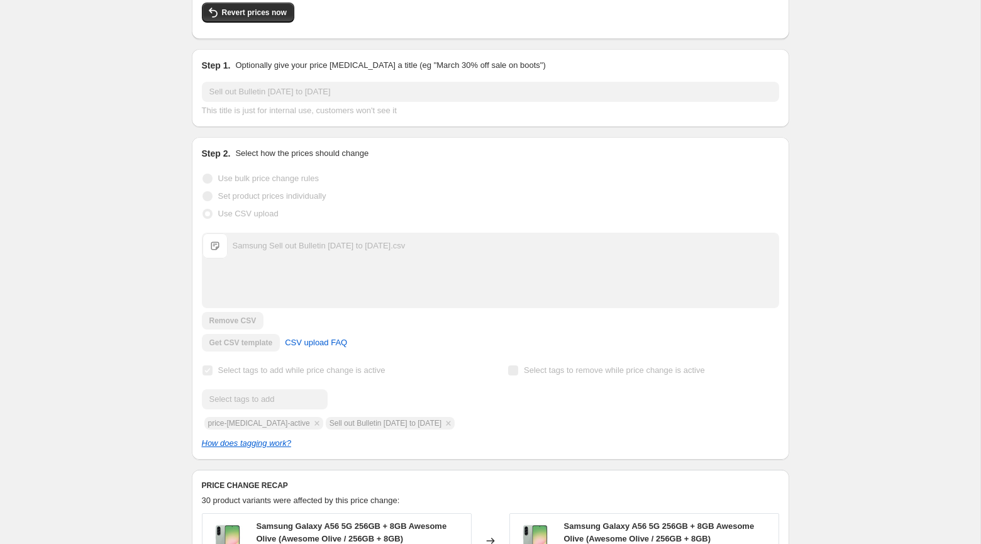
scroll to position [0, 0]
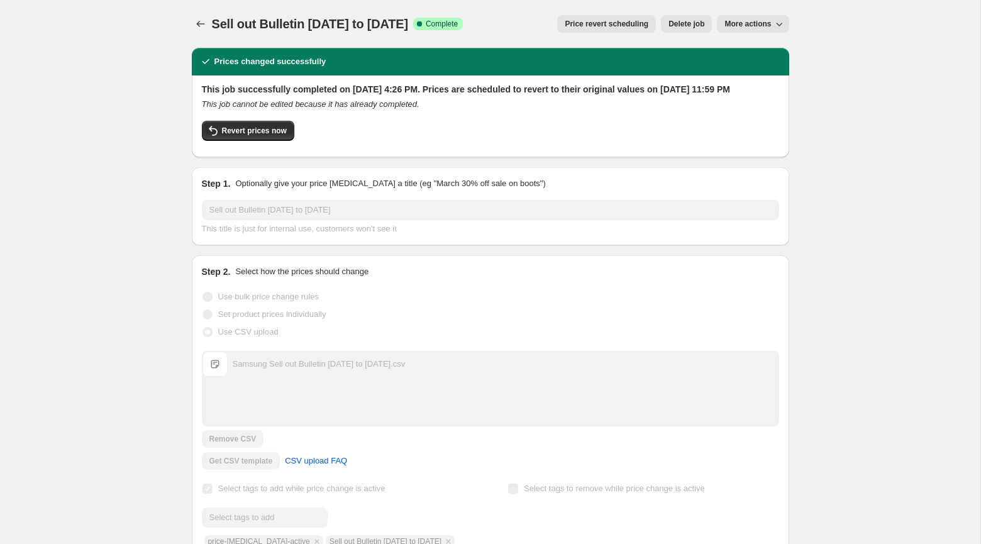
drag, startPoint x: 445, startPoint y: 380, endPoint x: 229, endPoint y: 377, distance: 216.3
click at [229, 377] on div "Samsung Sell out Bulletin [DATE] to [DATE].csv Samsung Sell out Bulletin [DATE]…" at bounding box center [490, 363] width 576 height 25
copy div "Samsung Sell out Bulletin [DATE] to [DATE].csv Samsung Sell out Bulletin [DATE]…"
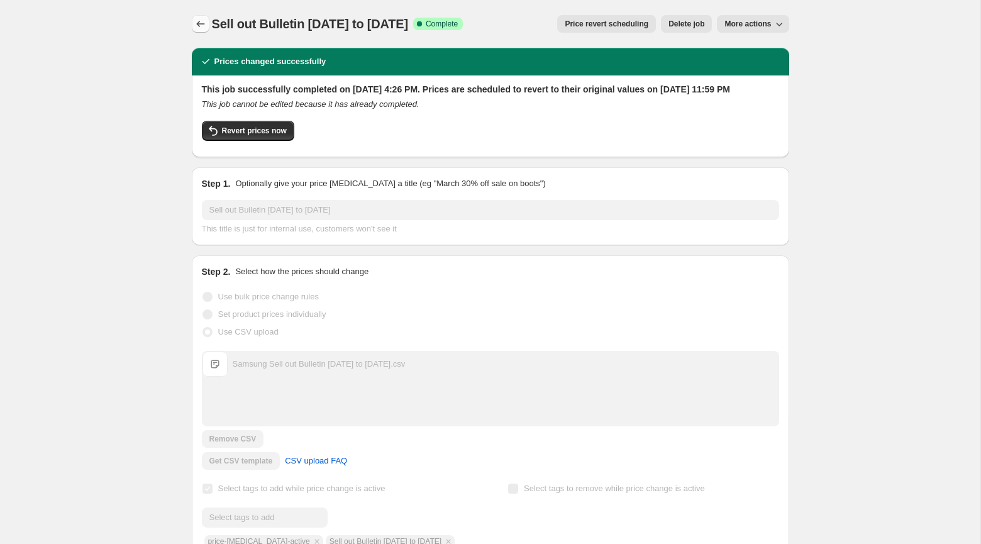
click at [197, 23] on icon "Price change jobs" at bounding box center [200, 24] width 13 height 13
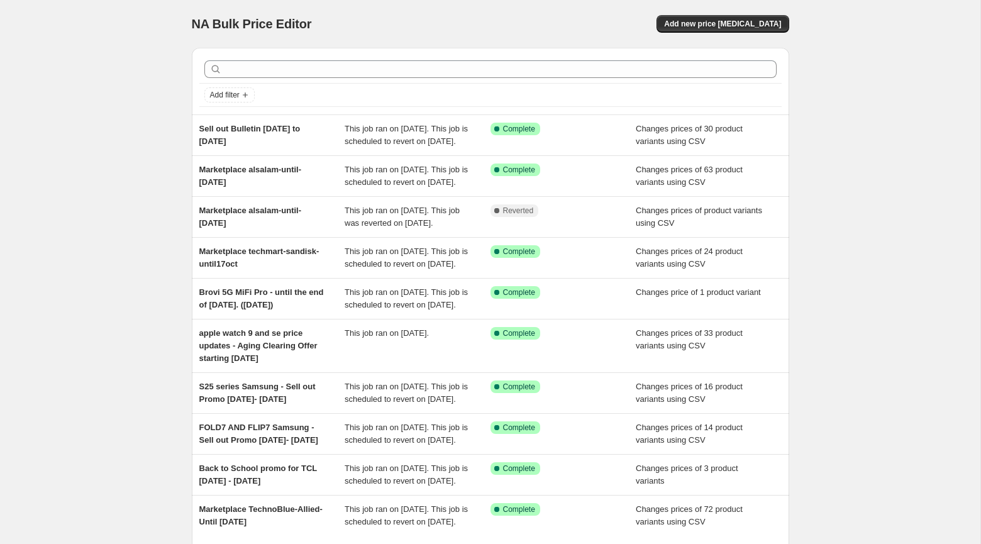
click at [406, 37] on div "NA Bulk Price Editor. This page is ready NA Bulk Price Editor Add new price [ME…" at bounding box center [490, 24] width 597 height 48
